Goal: Transaction & Acquisition: Purchase product/service

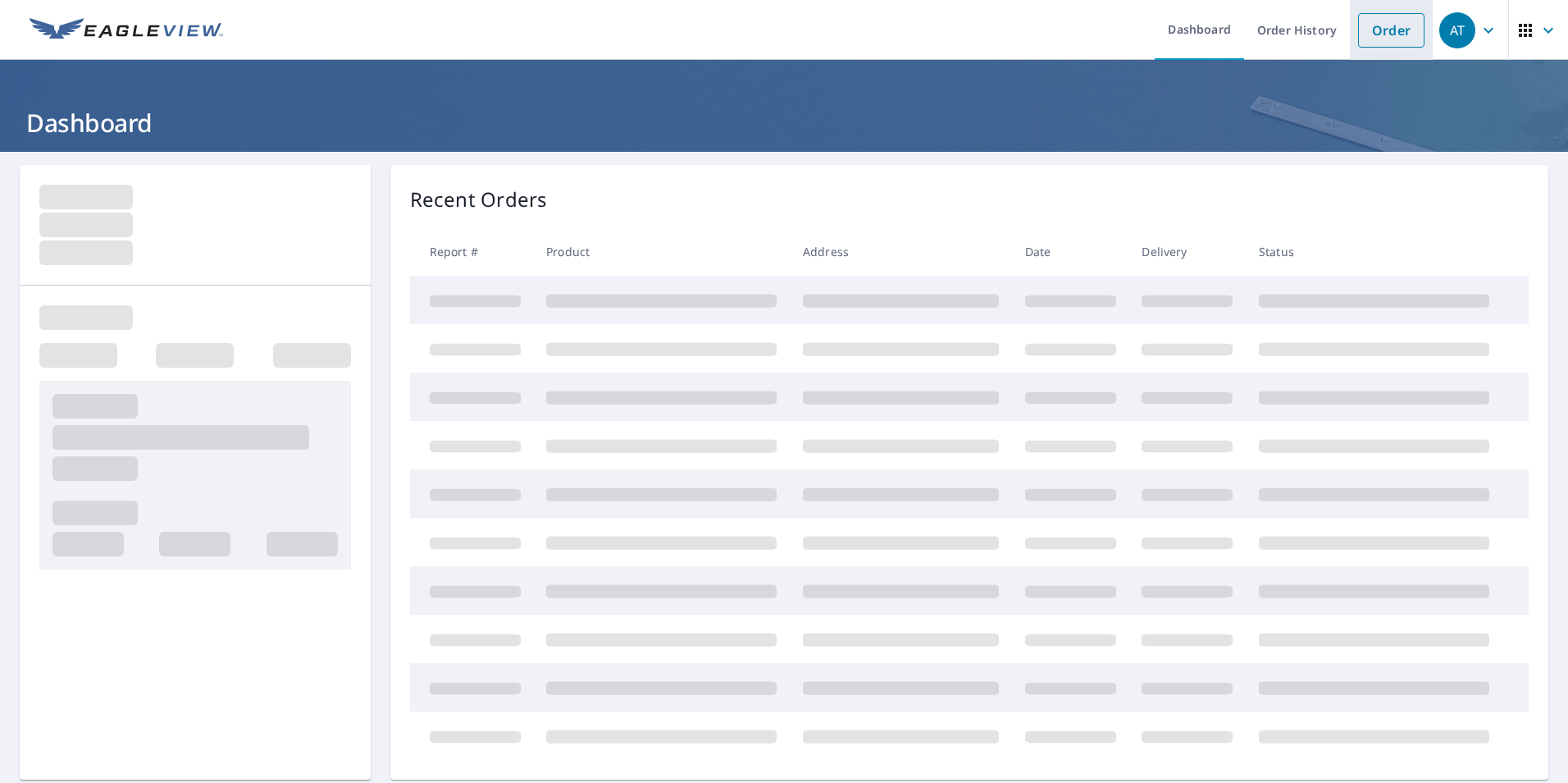
click at [1396, 16] on link "Order" at bounding box center [1392, 30] width 67 height 34
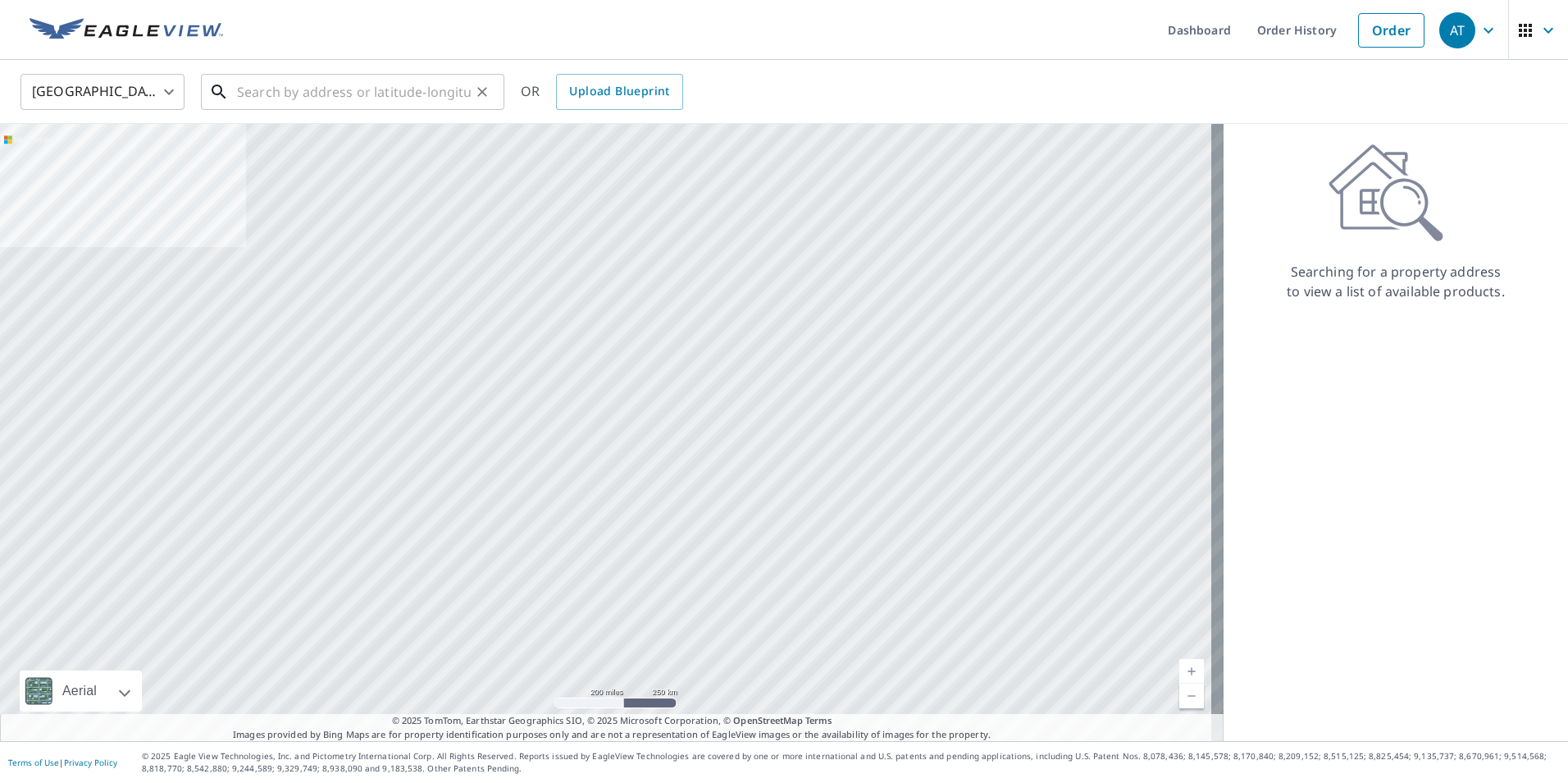
click at [300, 91] on input "text" at bounding box center [354, 92] width 233 height 46
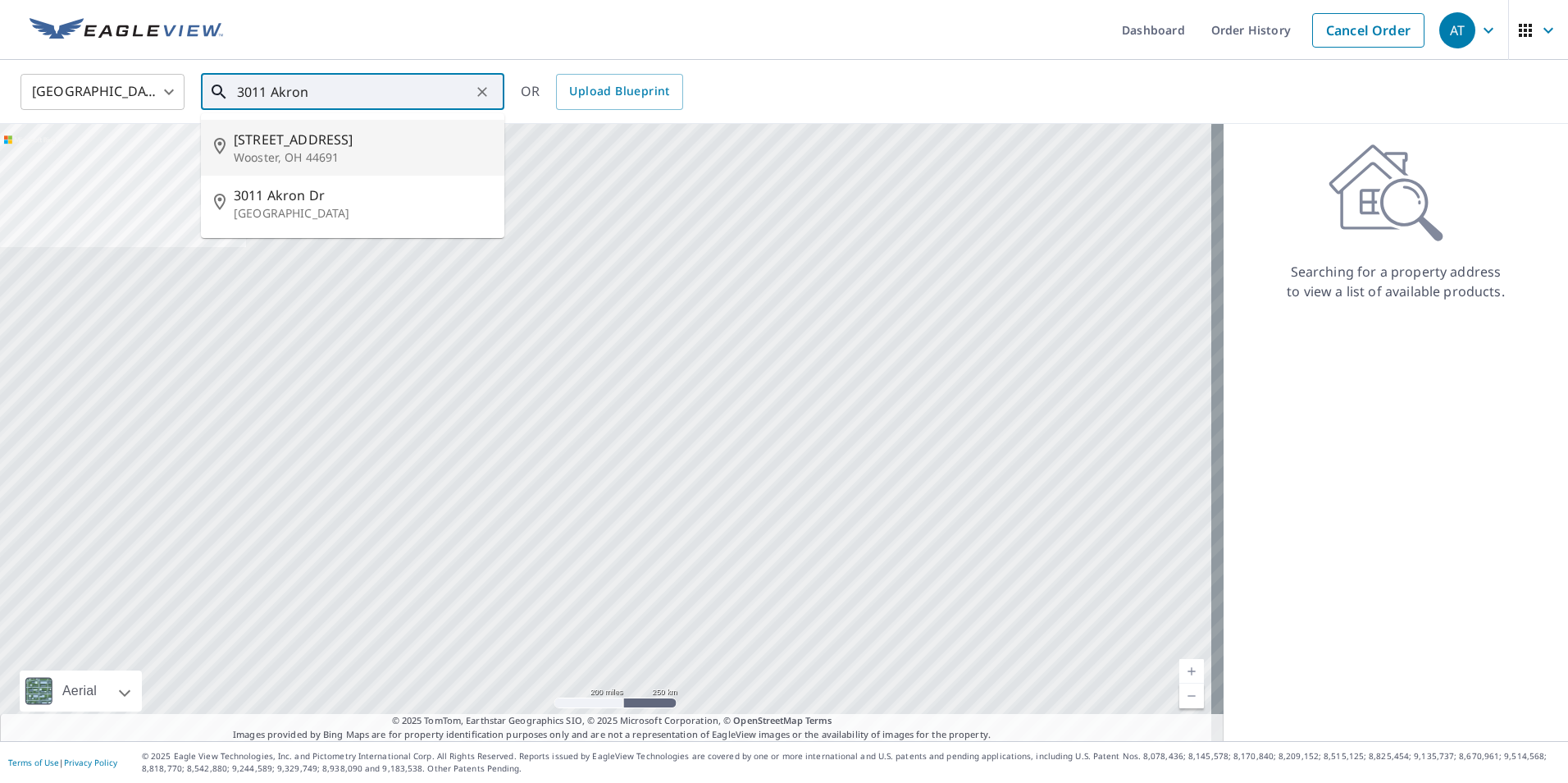
click at [296, 150] on p "Wooster, OH 44691" at bounding box center [362, 157] width 257 height 17
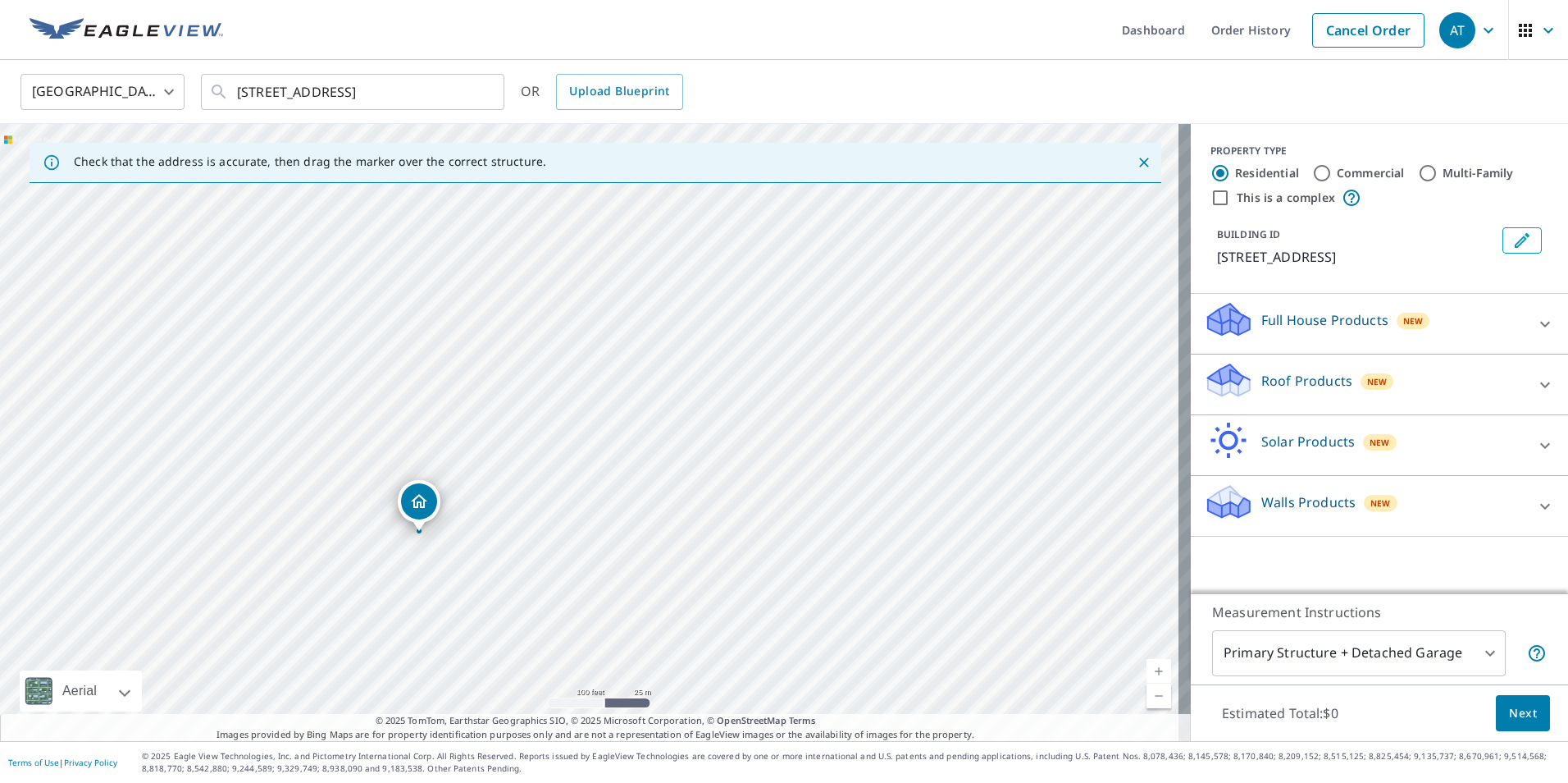
drag, startPoint x: 742, startPoint y: 370, endPoint x: 560, endPoint y: 476, distance: 210.6
click at [560, 476] on div "[STREET_ADDRESS]" at bounding box center [595, 432] width 1191 height 617
click at [265, 94] on input "[STREET_ADDRESS]" at bounding box center [354, 92] width 233 height 46
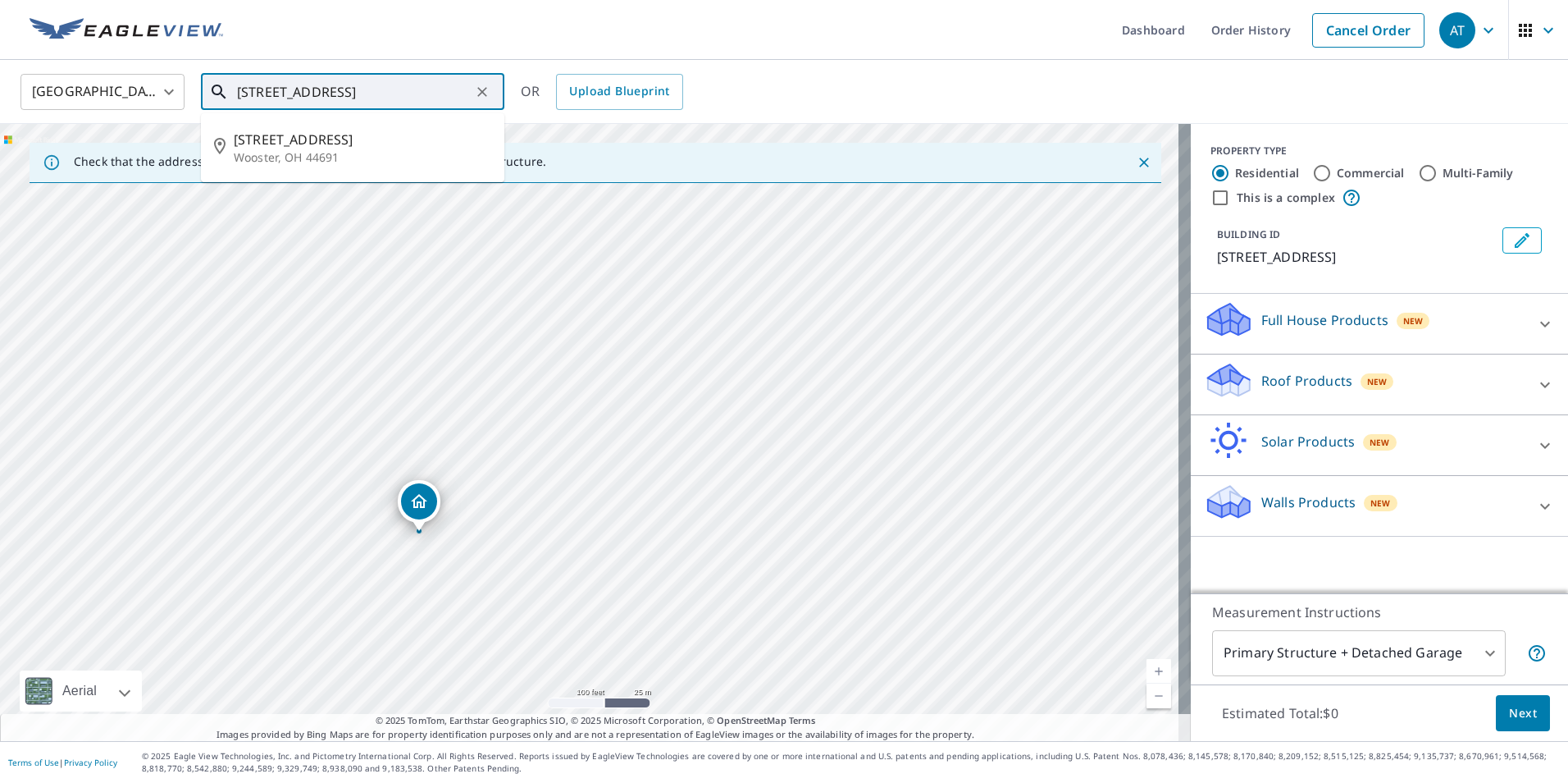
click at [328, 91] on input "[STREET_ADDRESS]" at bounding box center [354, 92] width 233 height 46
type input "[STREET_ADDRESS]"
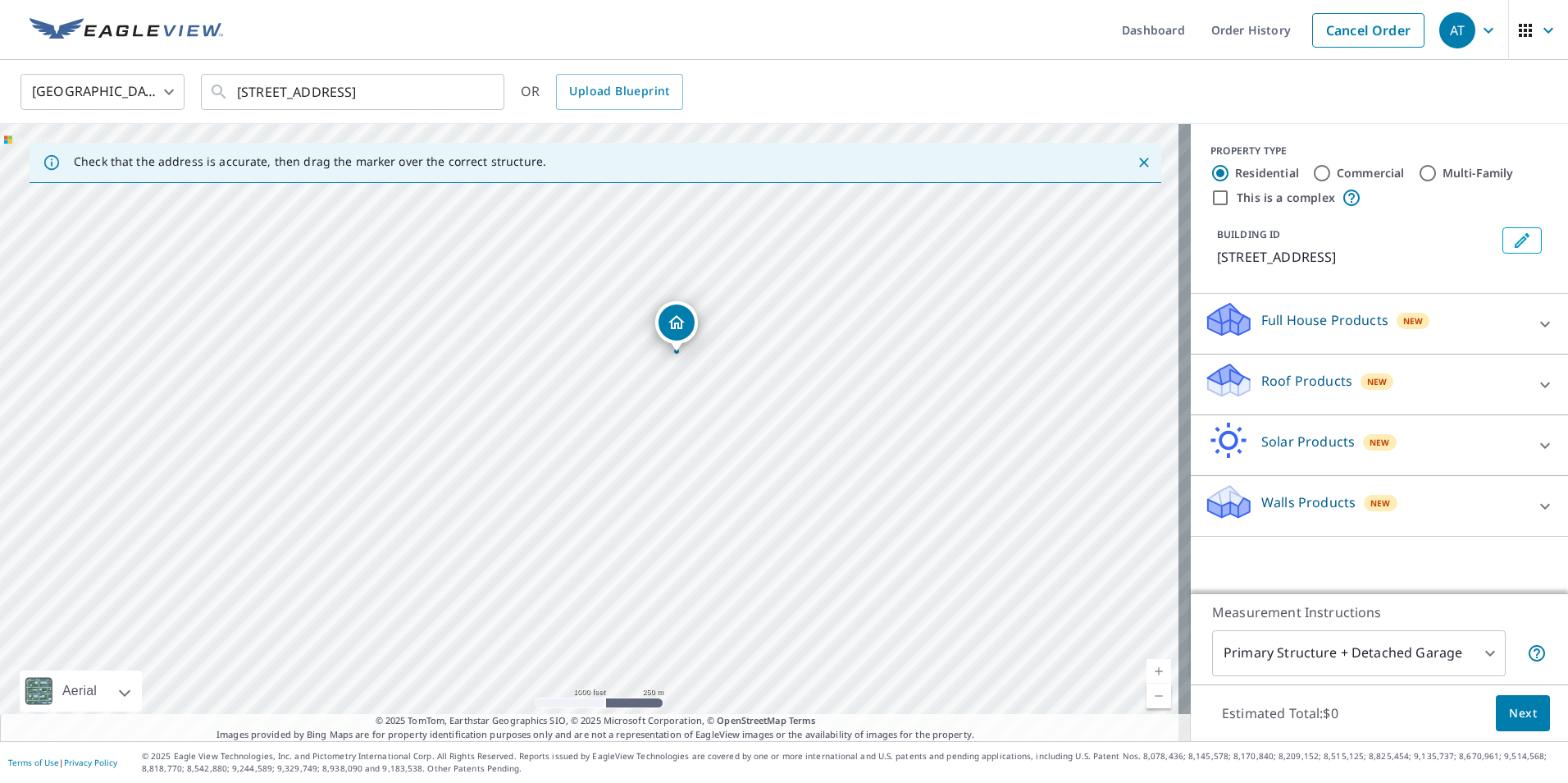
drag, startPoint x: 942, startPoint y: 343, endPoint x: 627, endPoint y: 408, distance: 321.6
click at [627, 408] on div "[STREET_ADDRESS]" at bounding box center [595, 432] width 1191 height 617
drag, startPoint x: 483, startPoint y: 387, endPoint x: 275, endPoint y: 388, distance: 208.0
click at [1312, 175] on input "Commercial" at bounding box center [1321, 173] width 19 height 19
radio input "true"
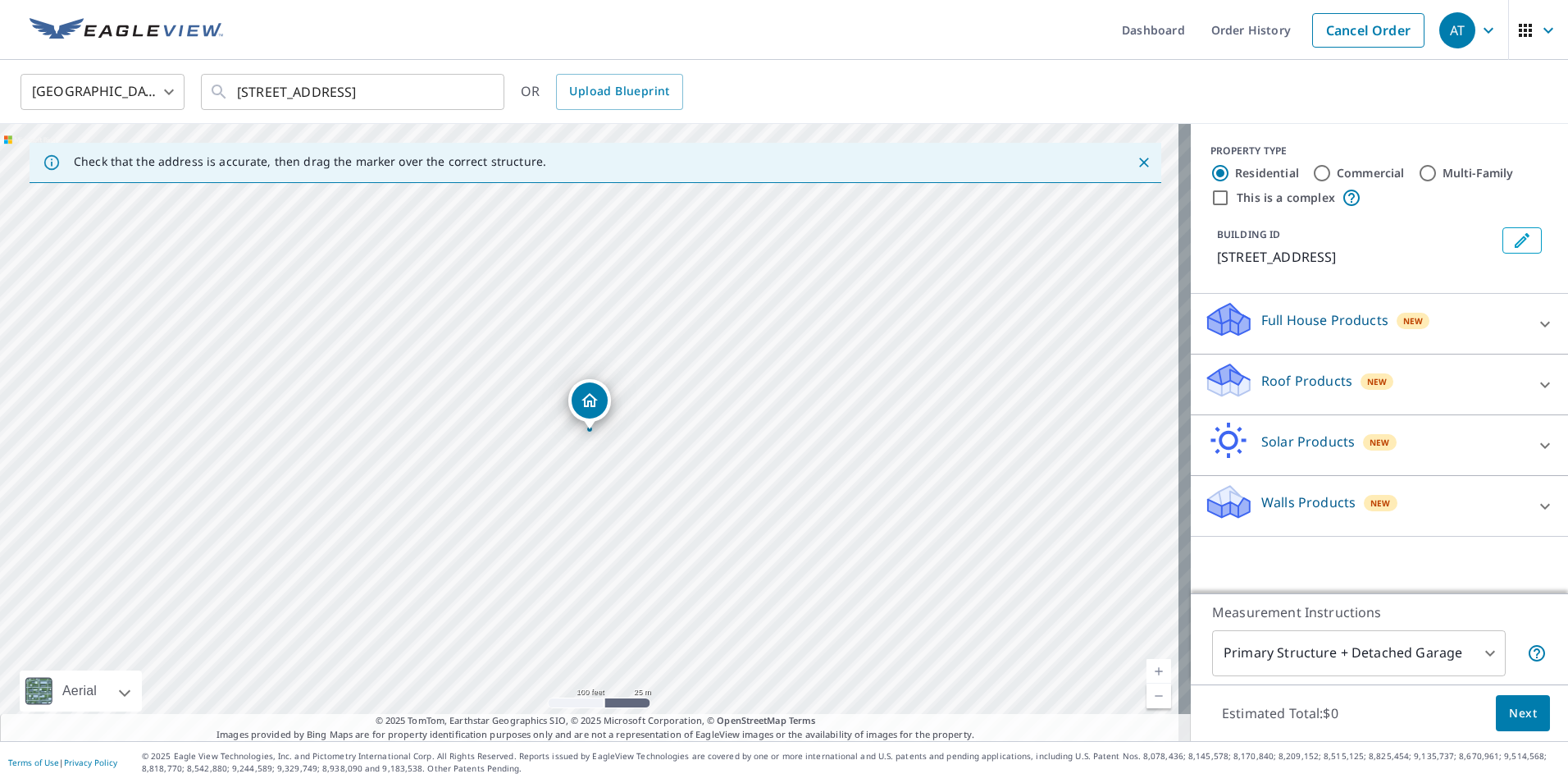
type input "4"
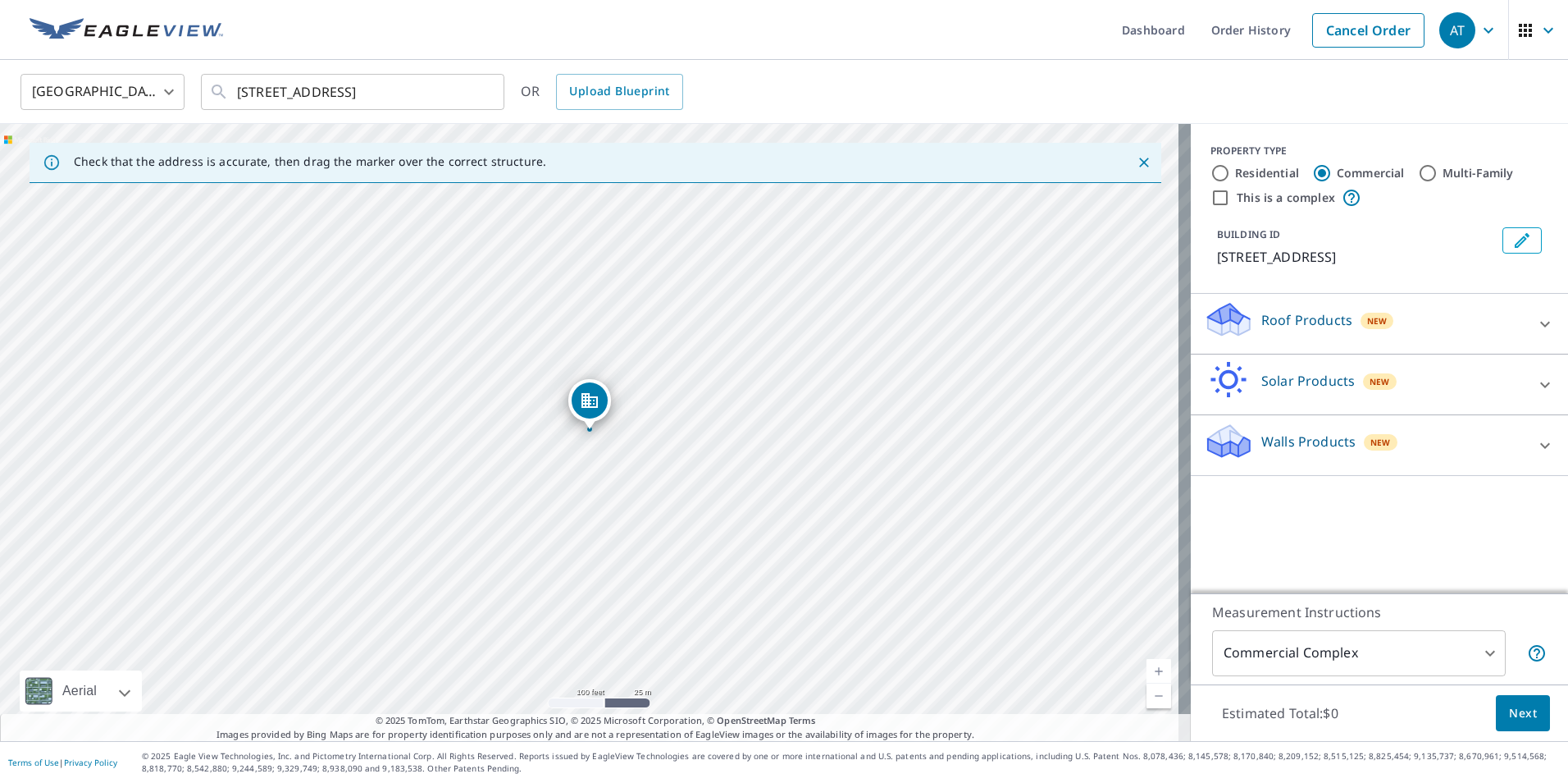
click at [1274, 321] on p "Roof Products" at bounding box center [1307, 320] width 91 height 19
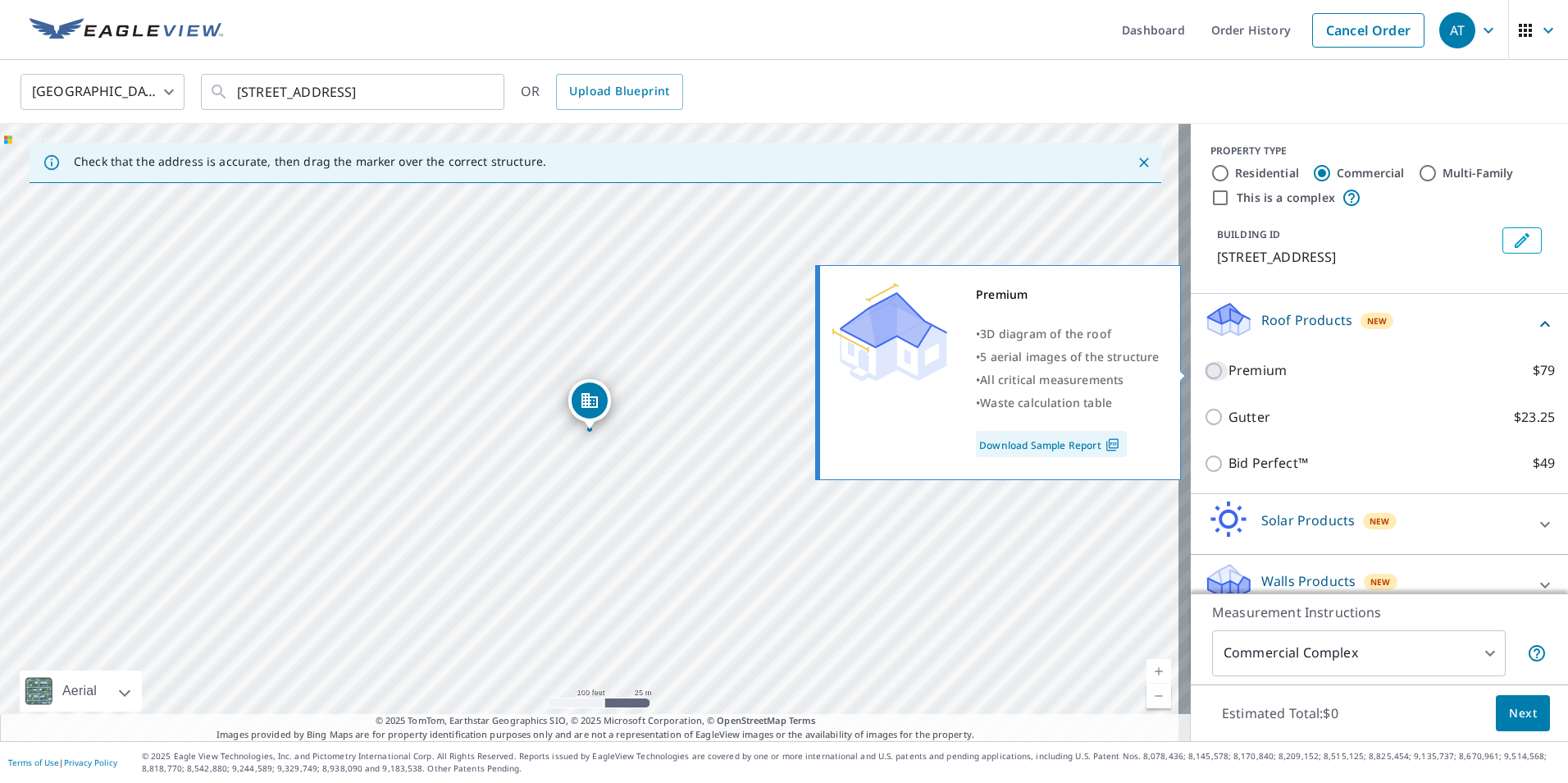
click at [1204, 369] on input "Premium $79" at bounding box center [1216, 370] width 25 height 19
checkbox input "true"
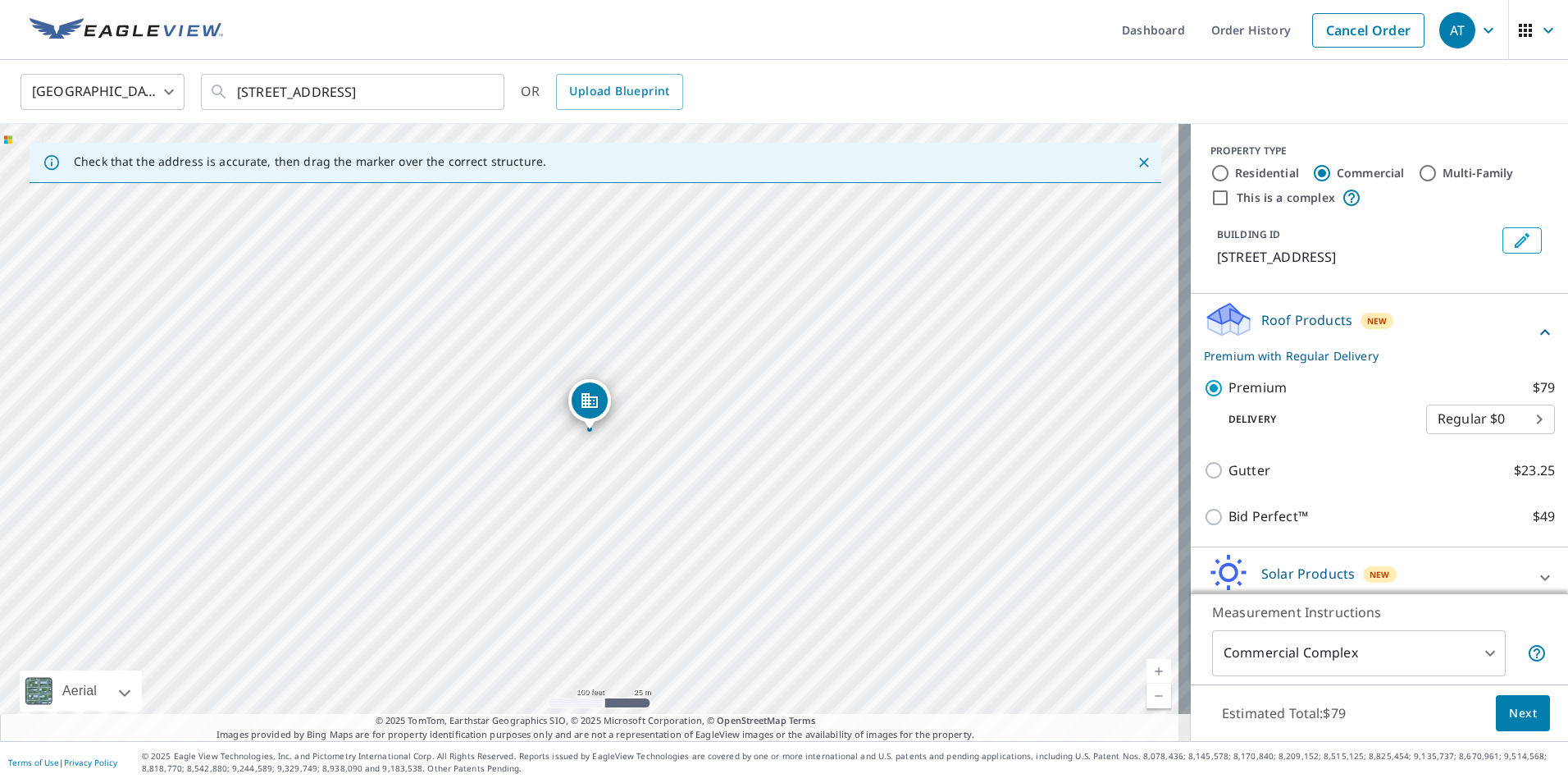
click at [1514, 710] on span "Next" at bounding box center [1523, 713] width 28 height 20
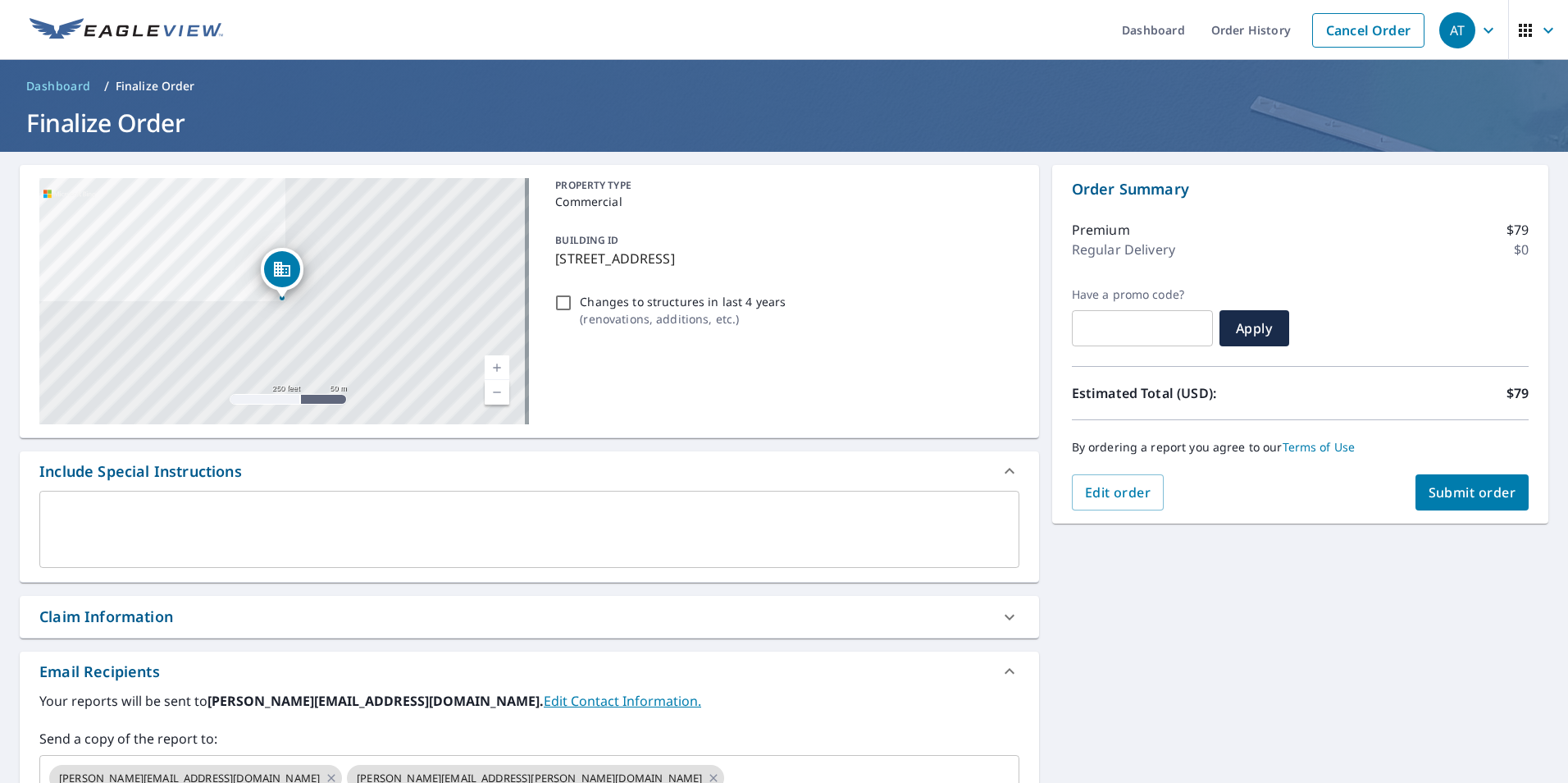
click at [1464, 486] on span "Submit order" at bounding box center [1472, 492] width 88 height 18
